Goal: Register for event/course

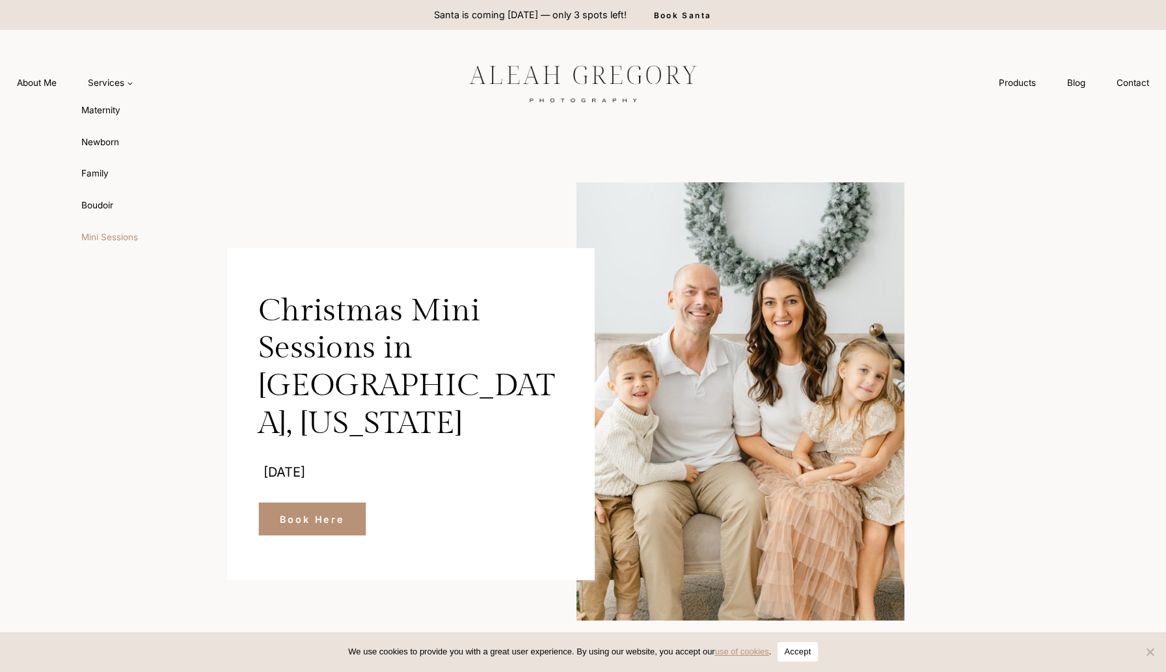
click at [115, 244] on link "Mini Sessions" at bounding box center [143, 236] width 143 height 31
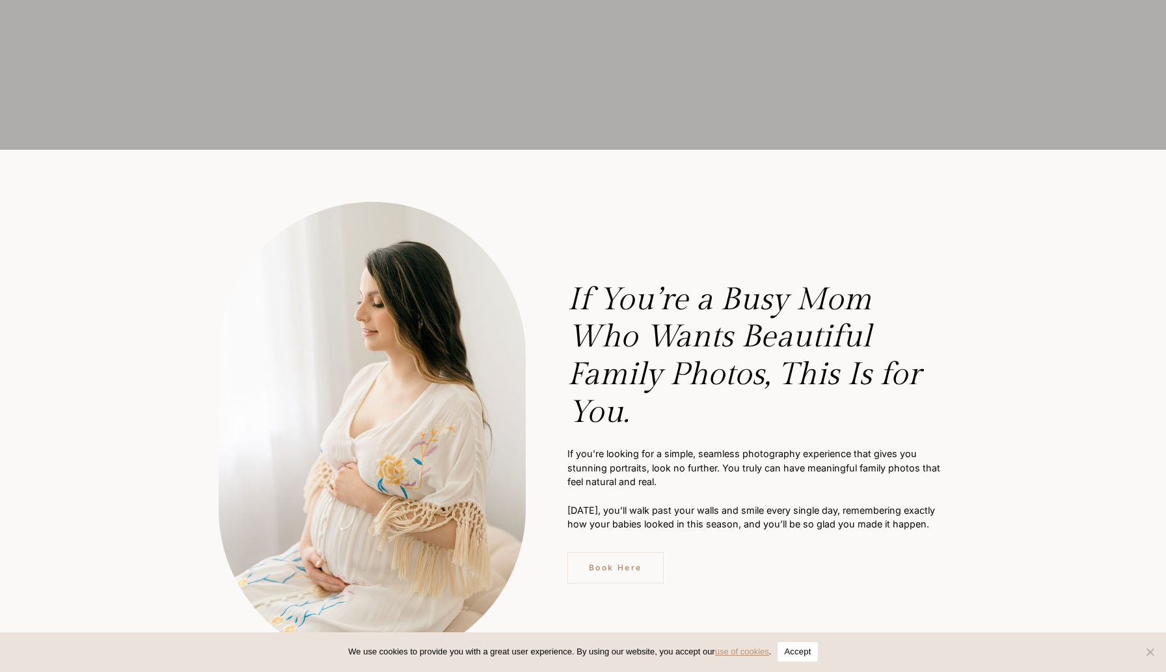
scroll to position [719, 0]
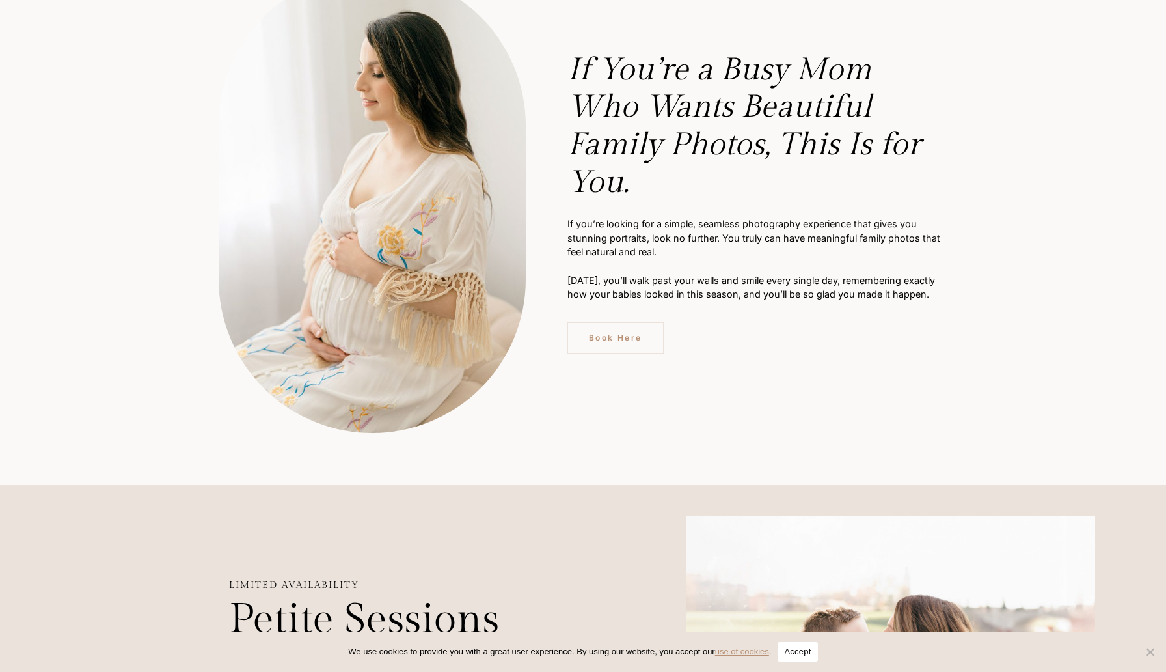
click at [817, 657] on button "Accept" at bounding box center [798, 652] width 40 height 20
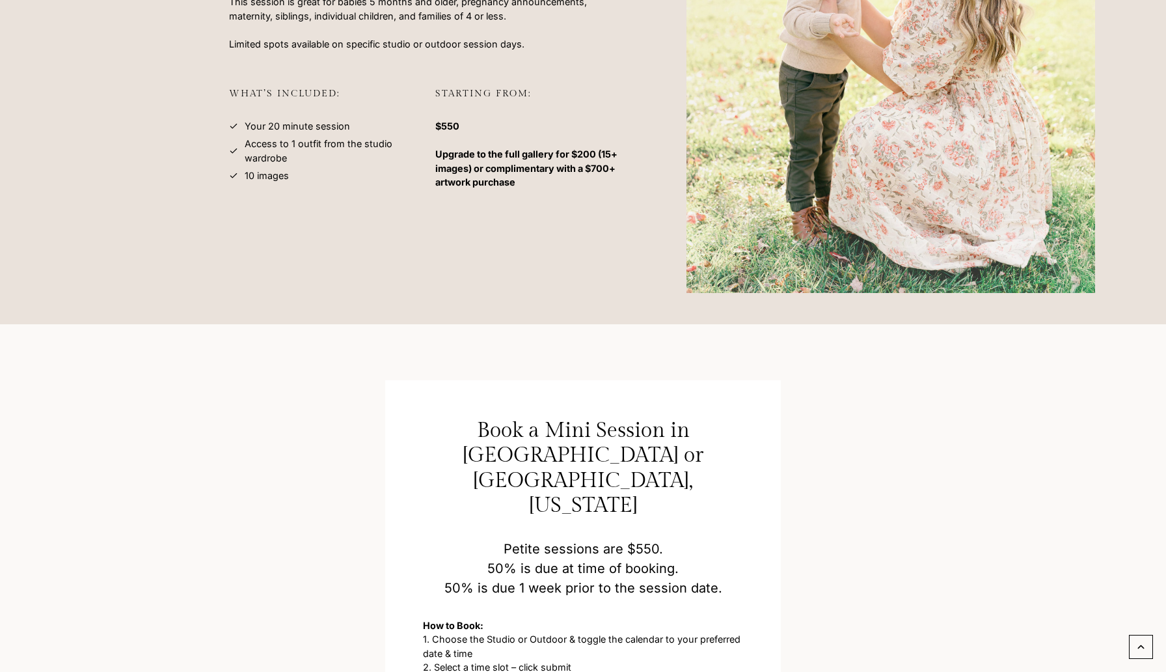
scroll to position [1547, 0]
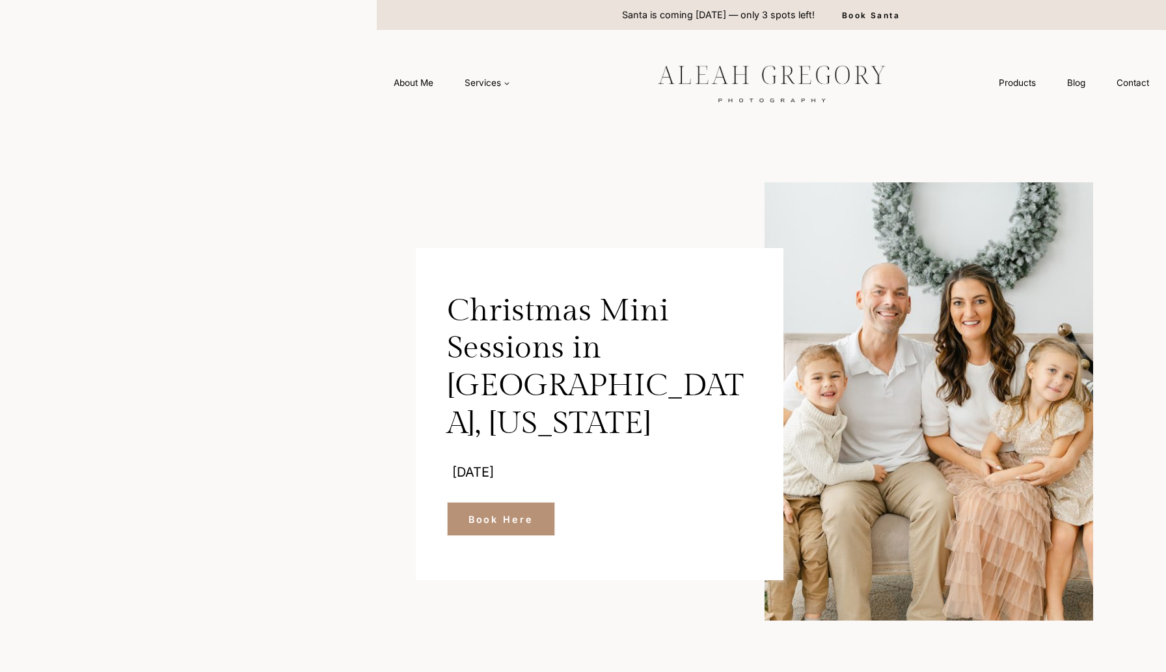
drag, startPoint x: 223, startPoint y: 185, endPoint x: 365, endPoint y: 204, distance: 143.7
click at [0, 0] on headings-map at bounding box center [0, 0] width 0 height 0
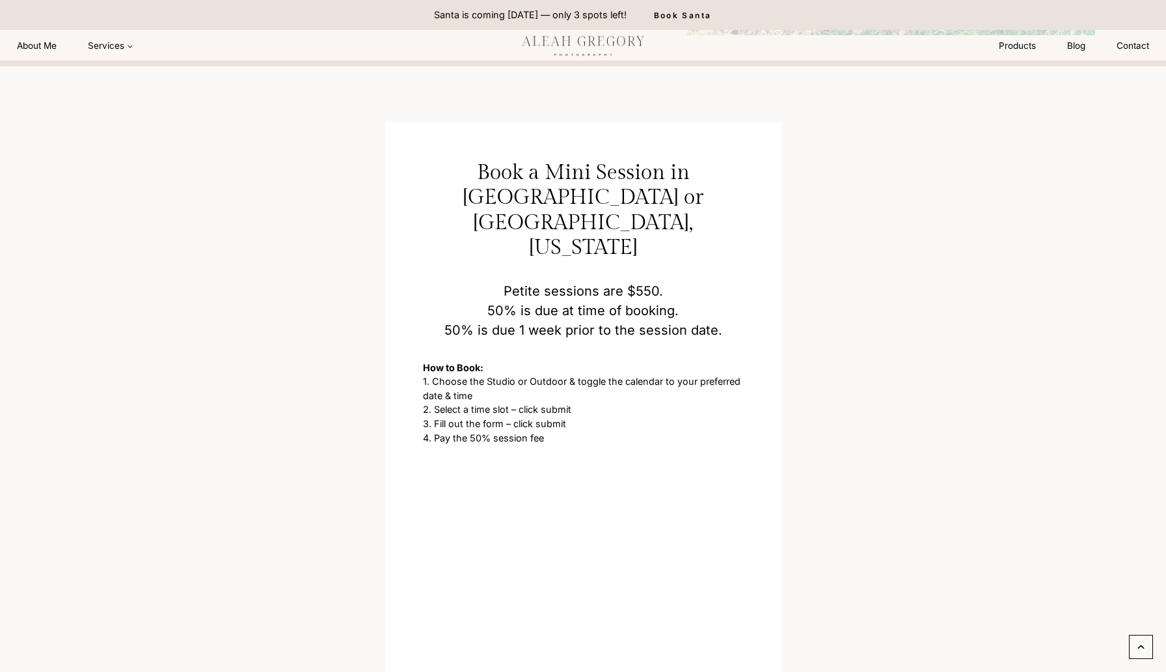
scroll to position [1634, 0]
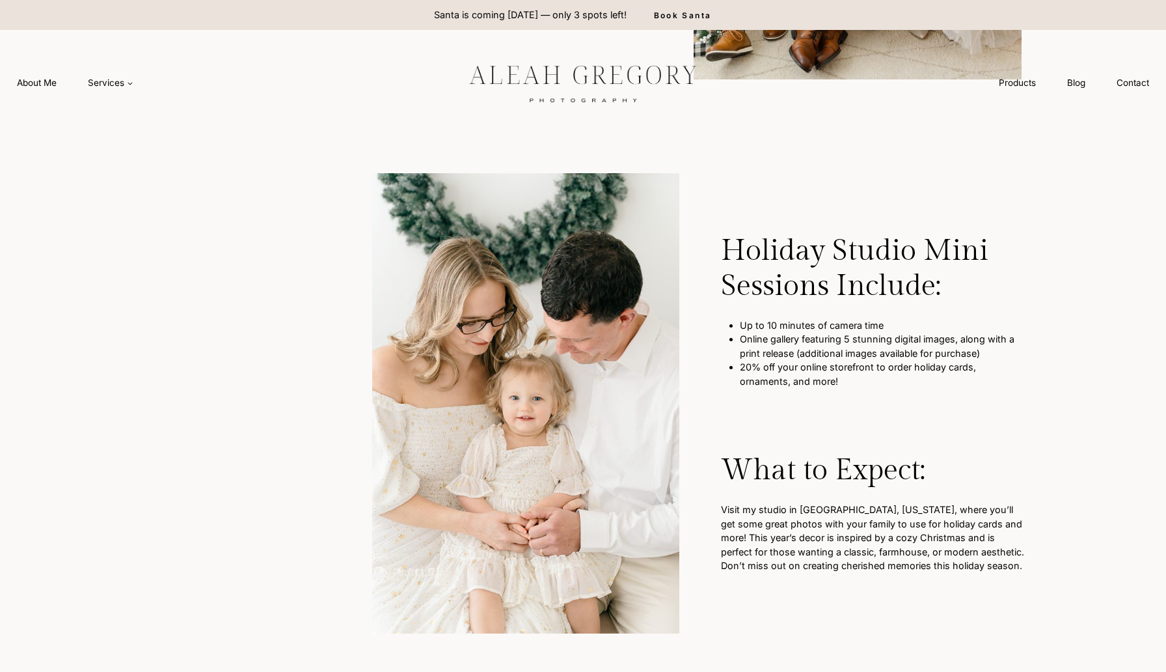
scroll to position [659, 0]
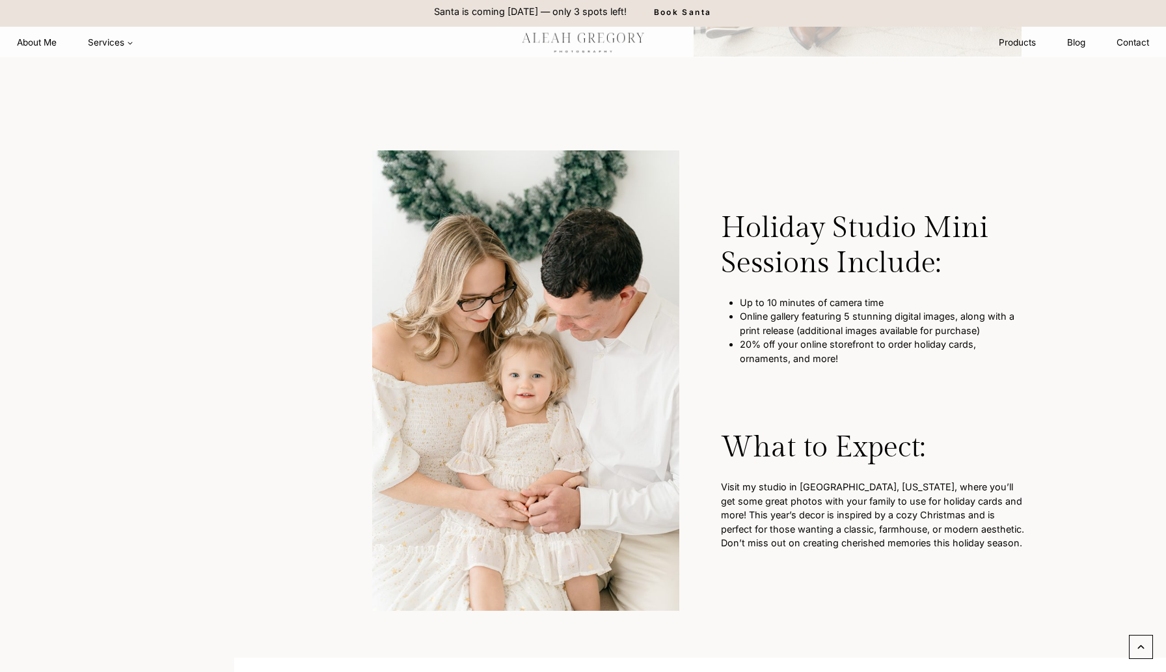
scroll to position [618, 0]
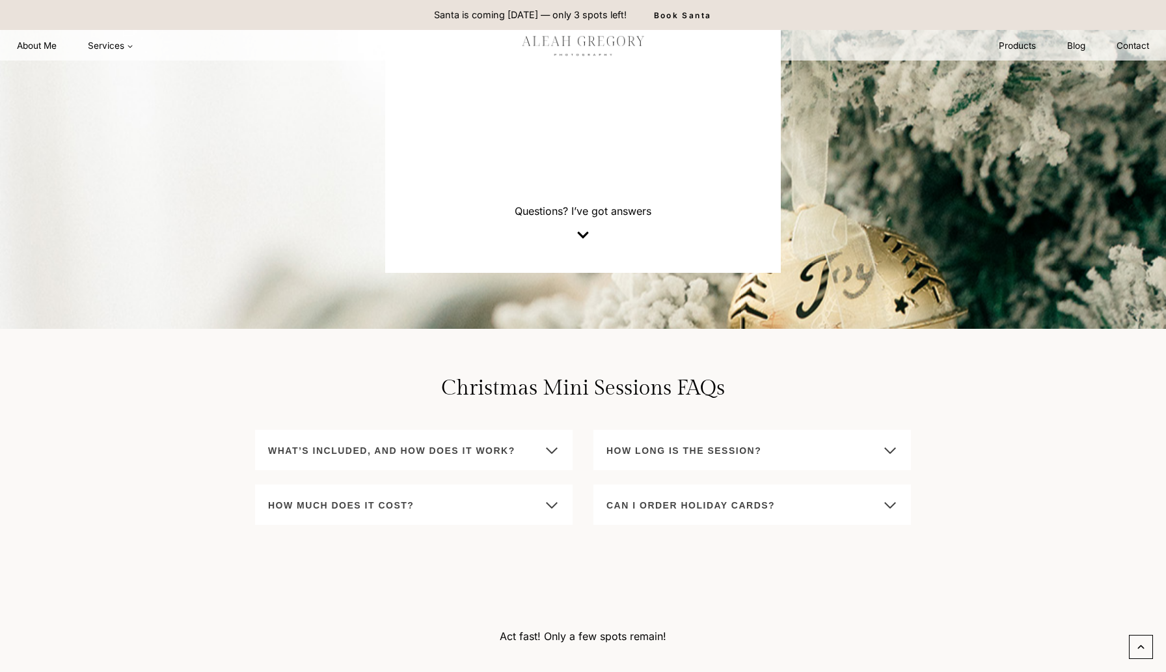
scroll to position [3101, 0]
